Goal: Find contact information: Find contact information

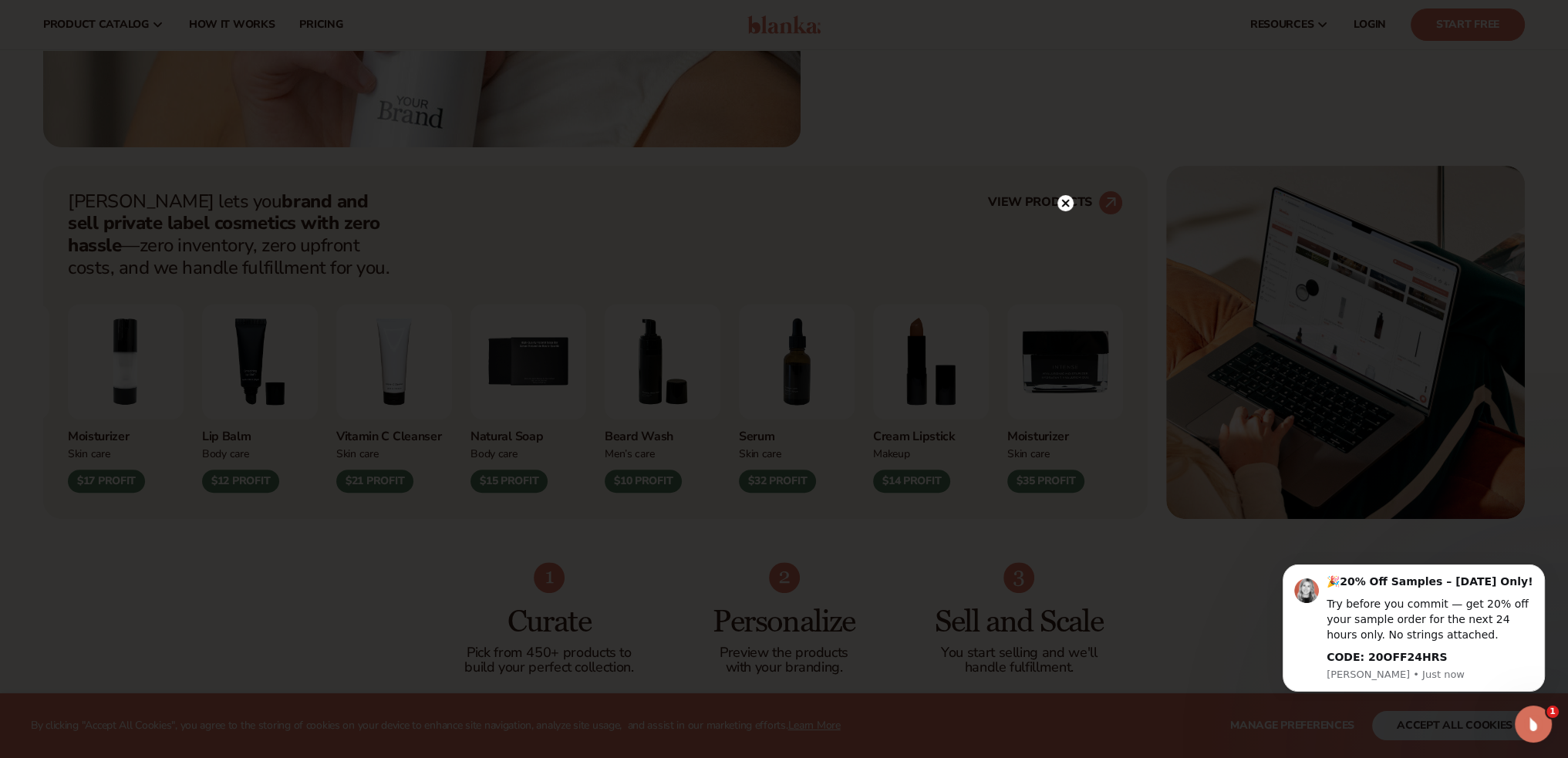
scroll to position [617, 0]
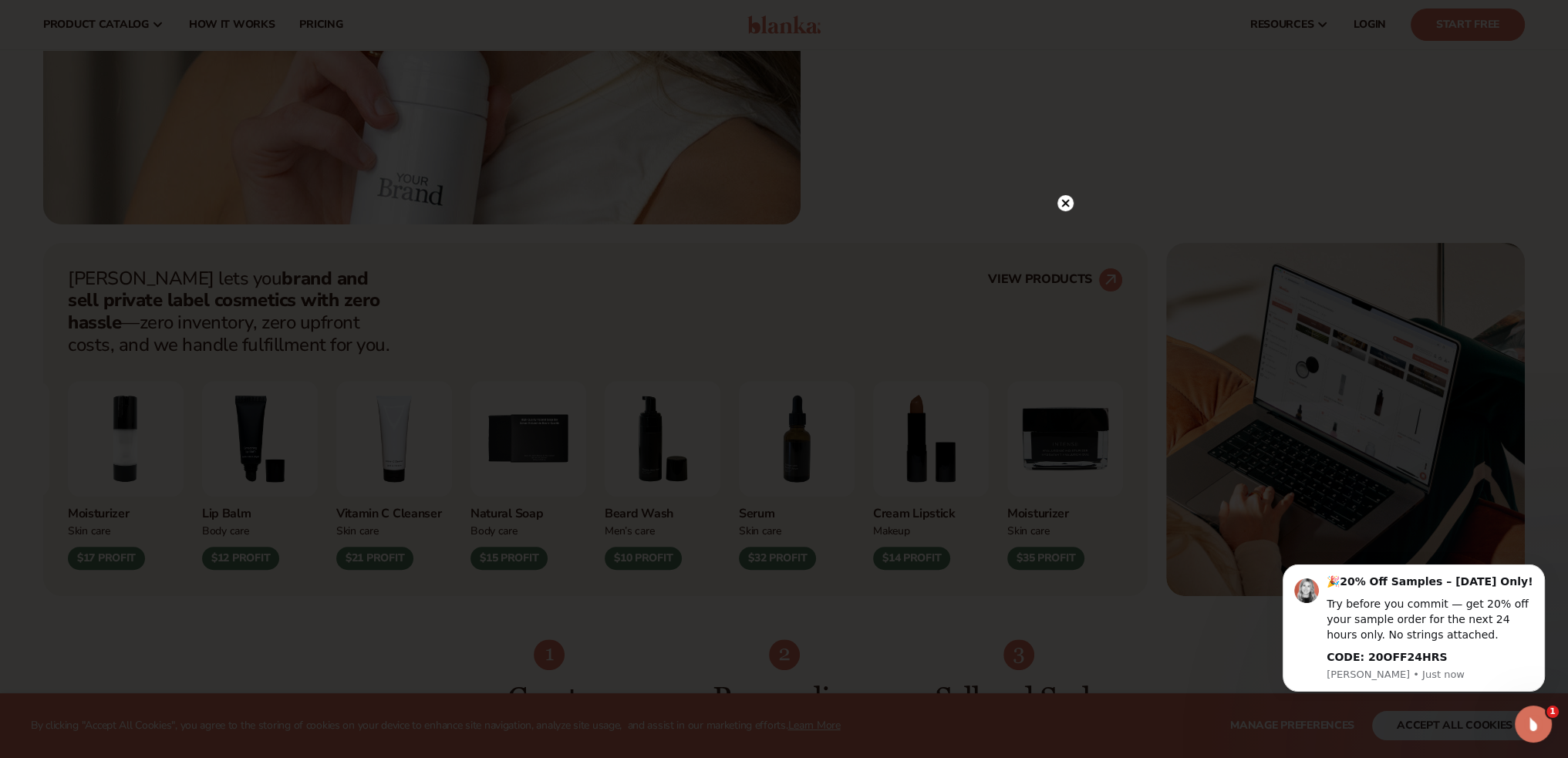
click at [1064, 202] on icon at bounding box center [1065, 203] width 8 height 8
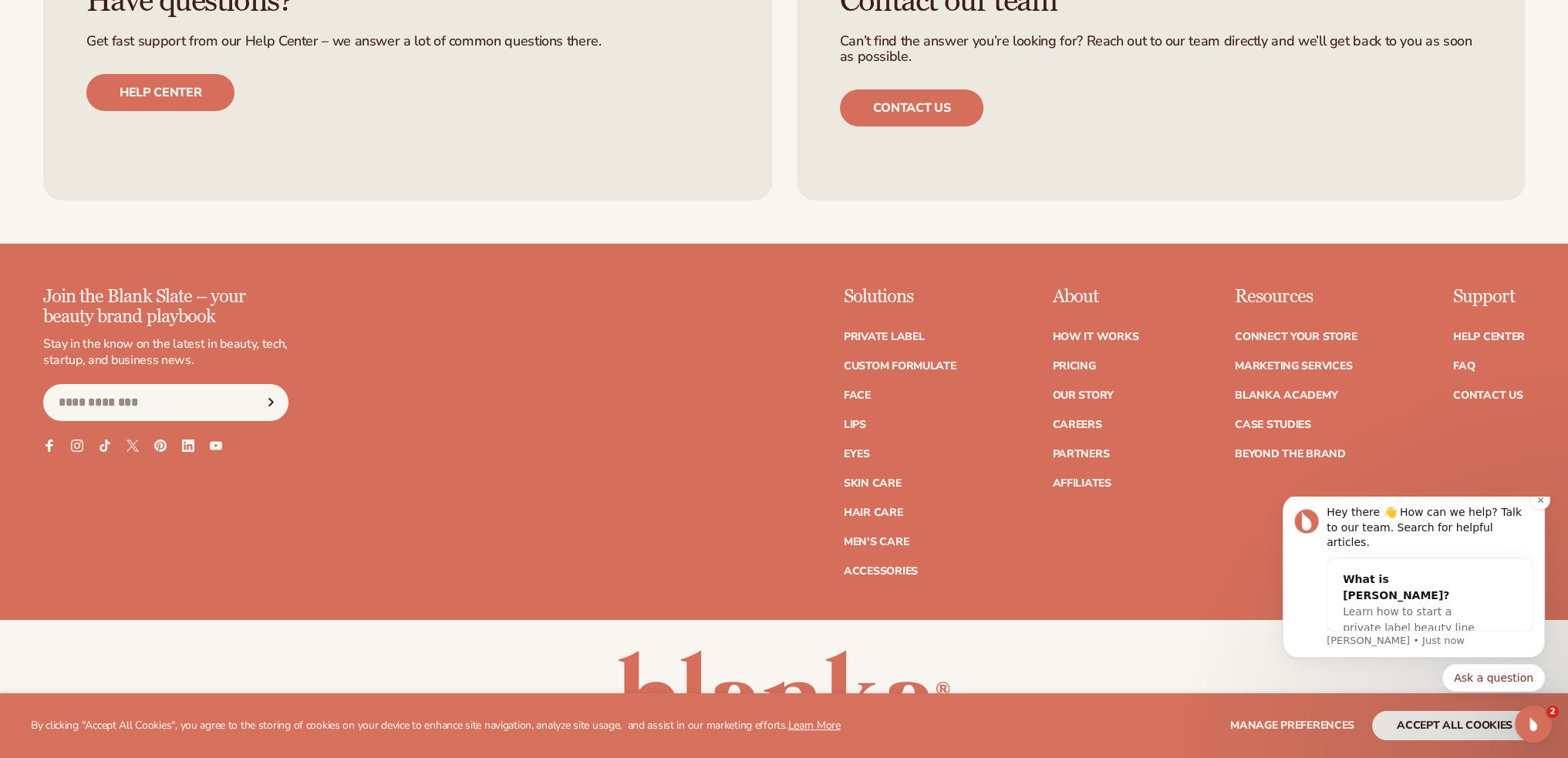
scroll to position [7401, 0]
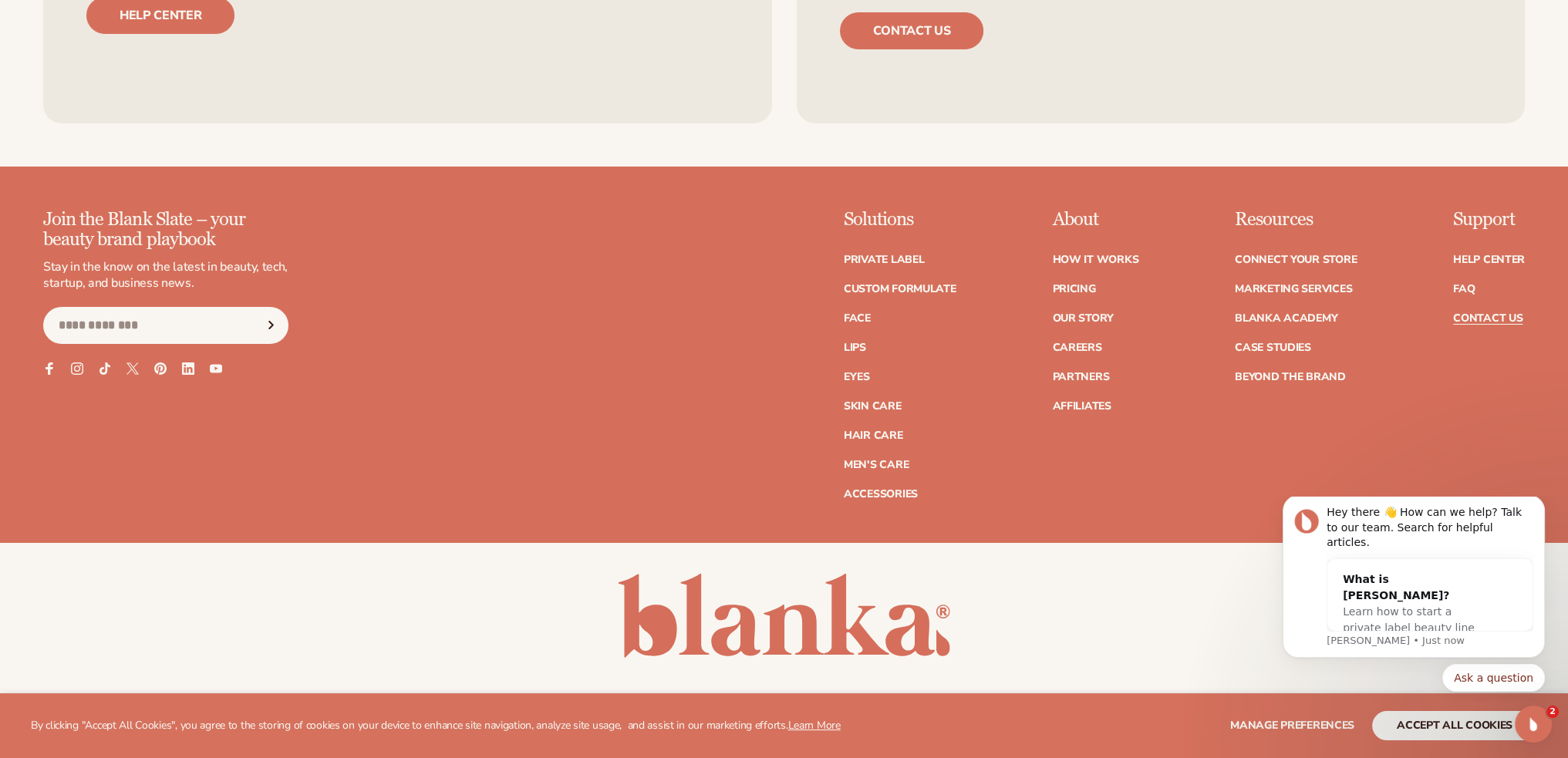
click at [1459, 313] on link "Contact Us" at bounding box center [1488, 318] width 69 height 10
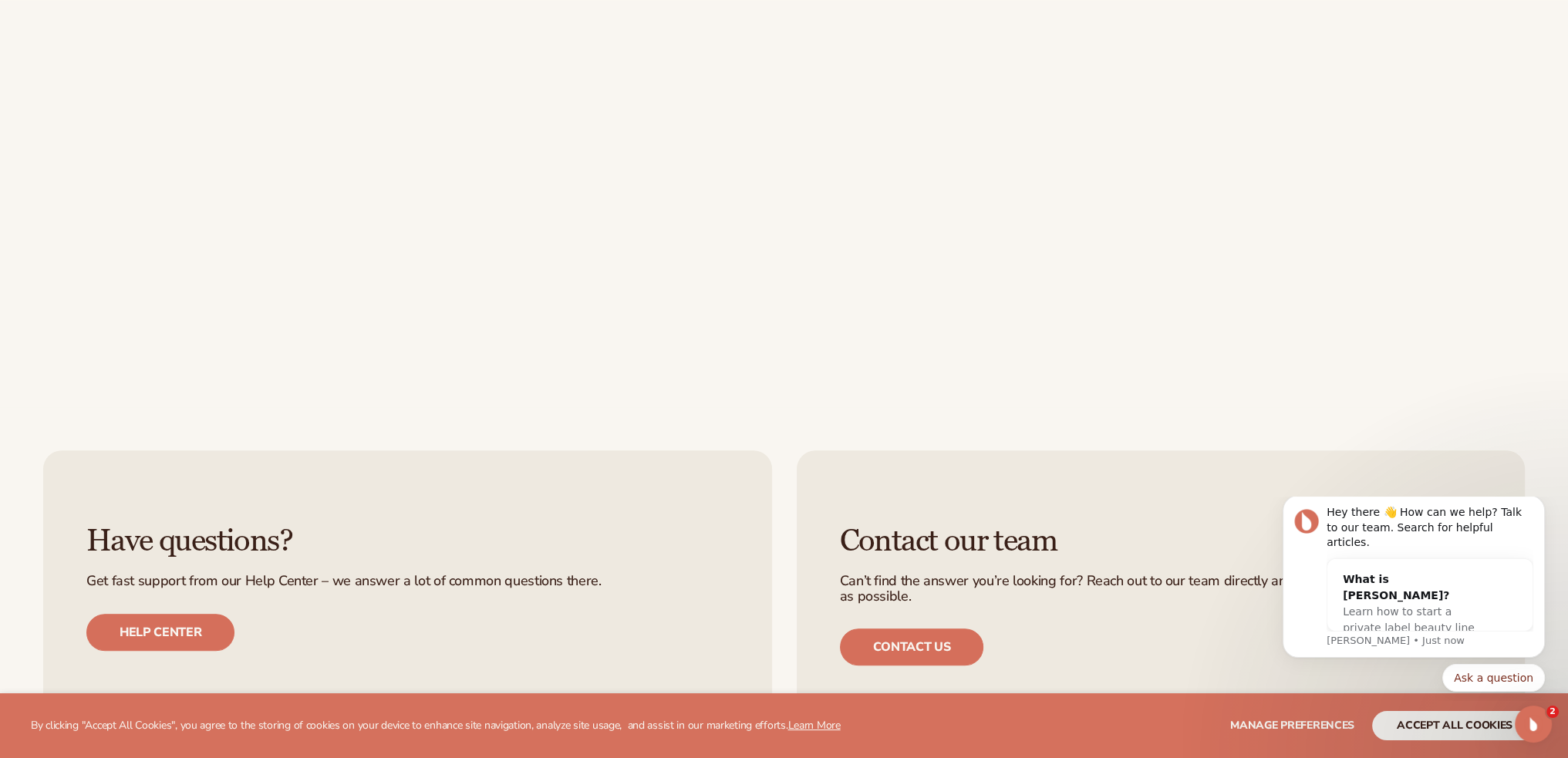
scroll to position [694, 0]
